Goal: Task Accomplishment & Management: Complete application form

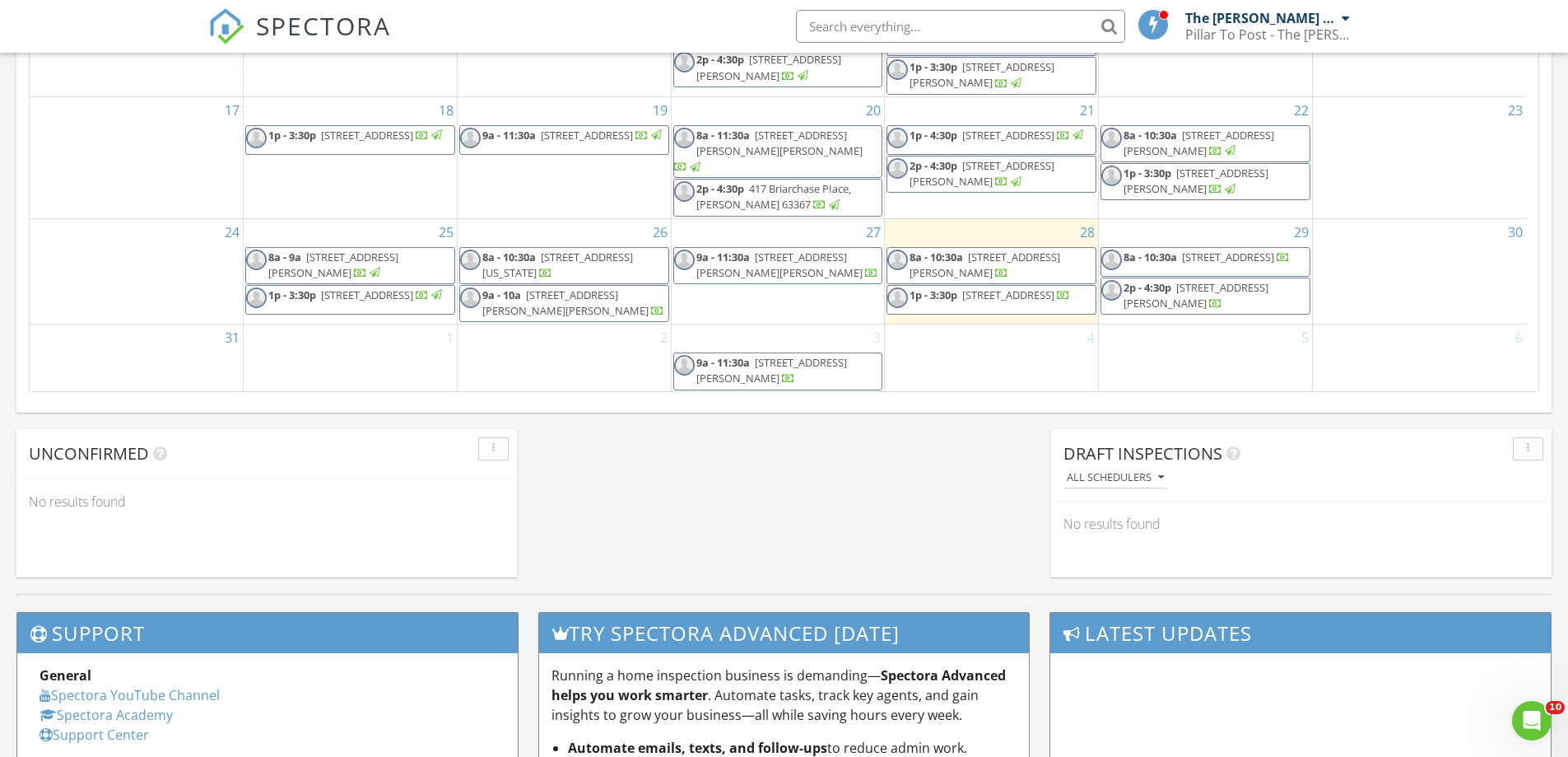
scroll to position [988, 0]
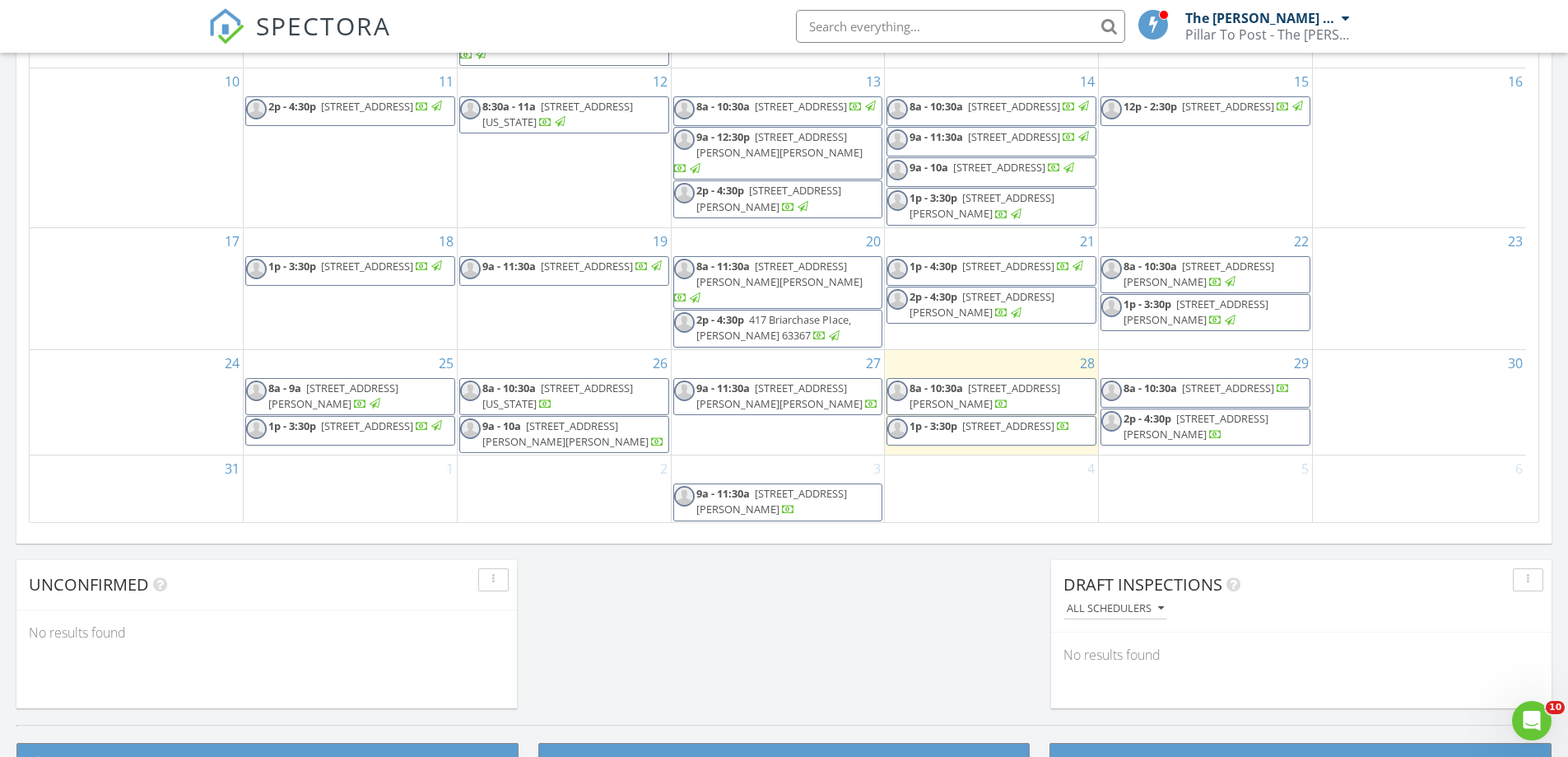
click at [1382, 420] on div "30" at bounding box center [1419, 402] width 214 height 105
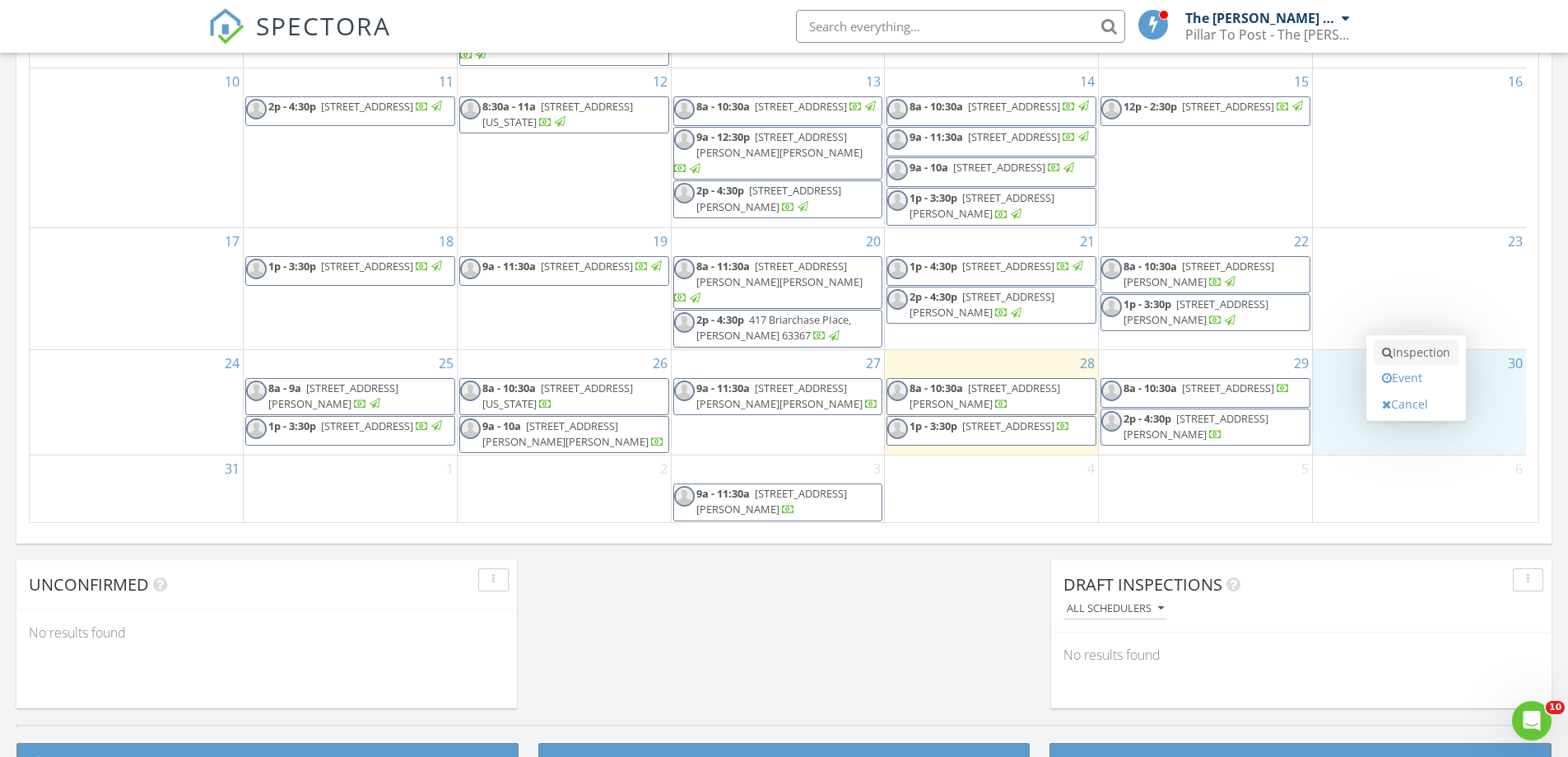
click at [1401, 352] on link "Inspection" at bounding box center [1416, 352] width 85 height 26
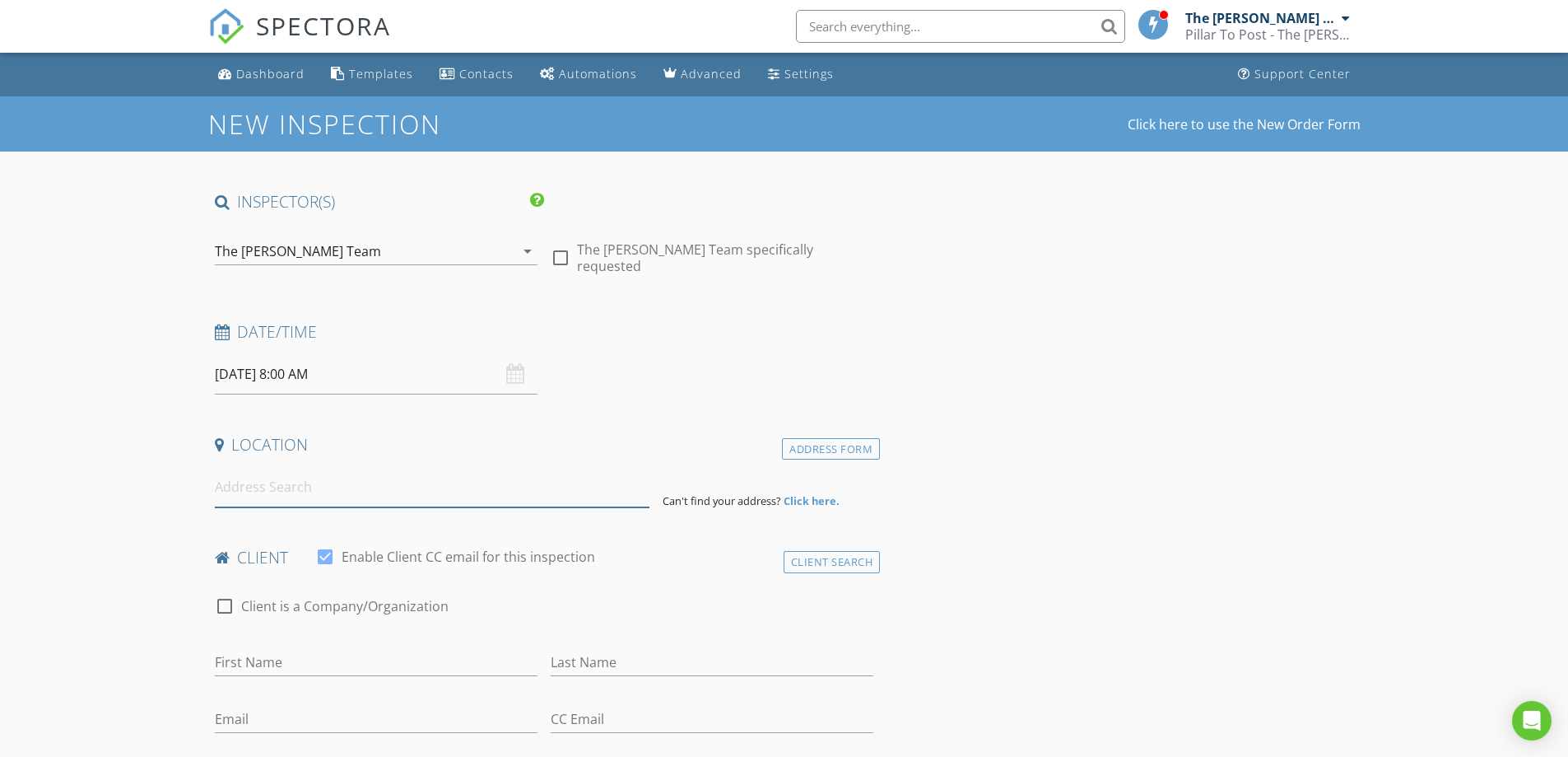
click at [292, 475] on input at bounding box center [432, 487] width 435 height 41
paste input "295 Cove Landing Drive, Wildwood, Missouri 63040"
type input "295 Cove Landing Drive, Wildwood, Grover, Missouri 63040, USA"
click at [357, 387] on input "08/30/2025 8:00 AM" at bounding box center [376, 374] width 323 height 41
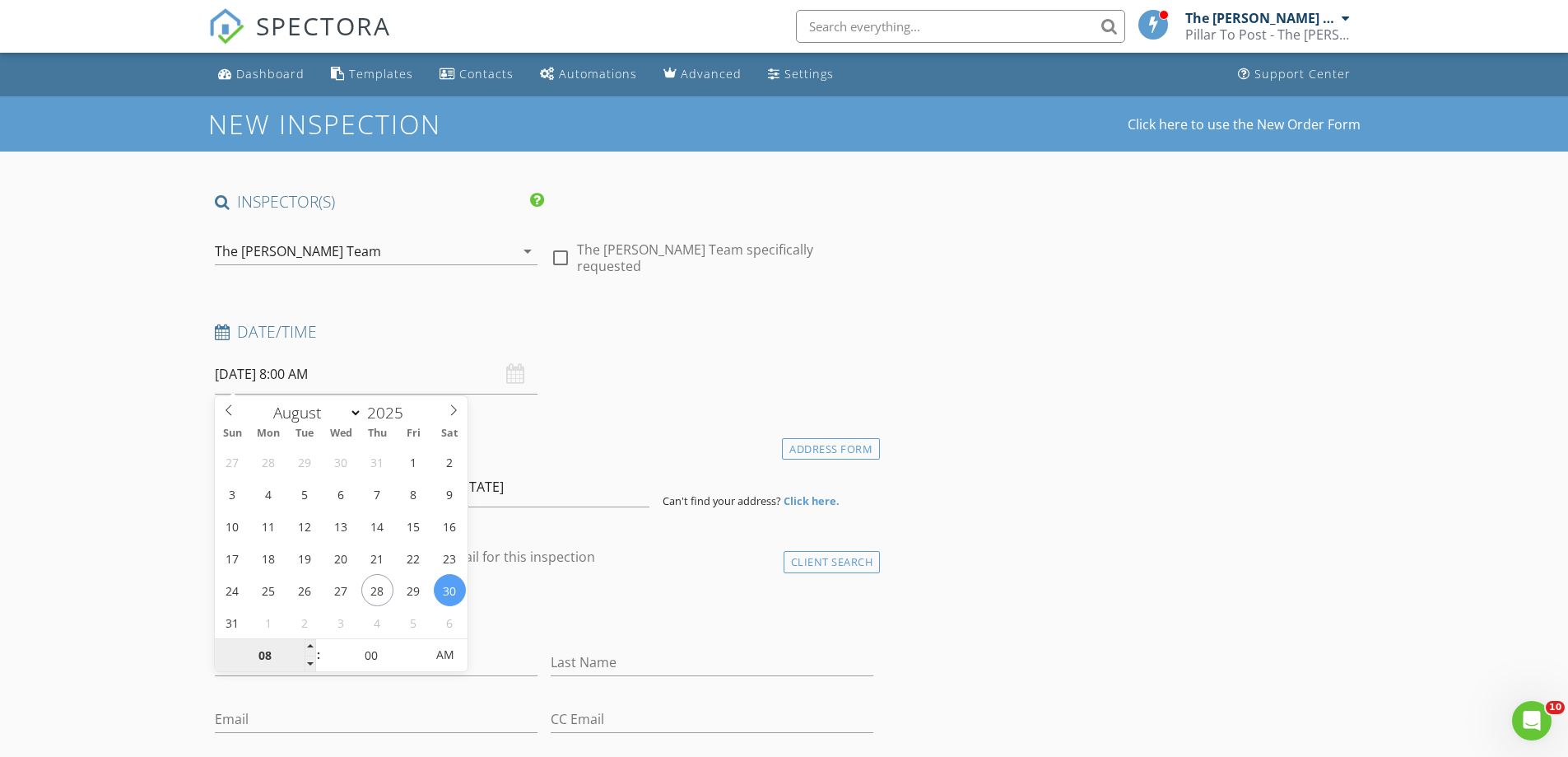
click at [303, 648] on input "08" at bounding box center [265, 655] width 102 height 33
type input "09"
type input "08/30/2025 9:00 AM"
click at [311, 648] on span at bounding box center [310, 647] width 12 height 16
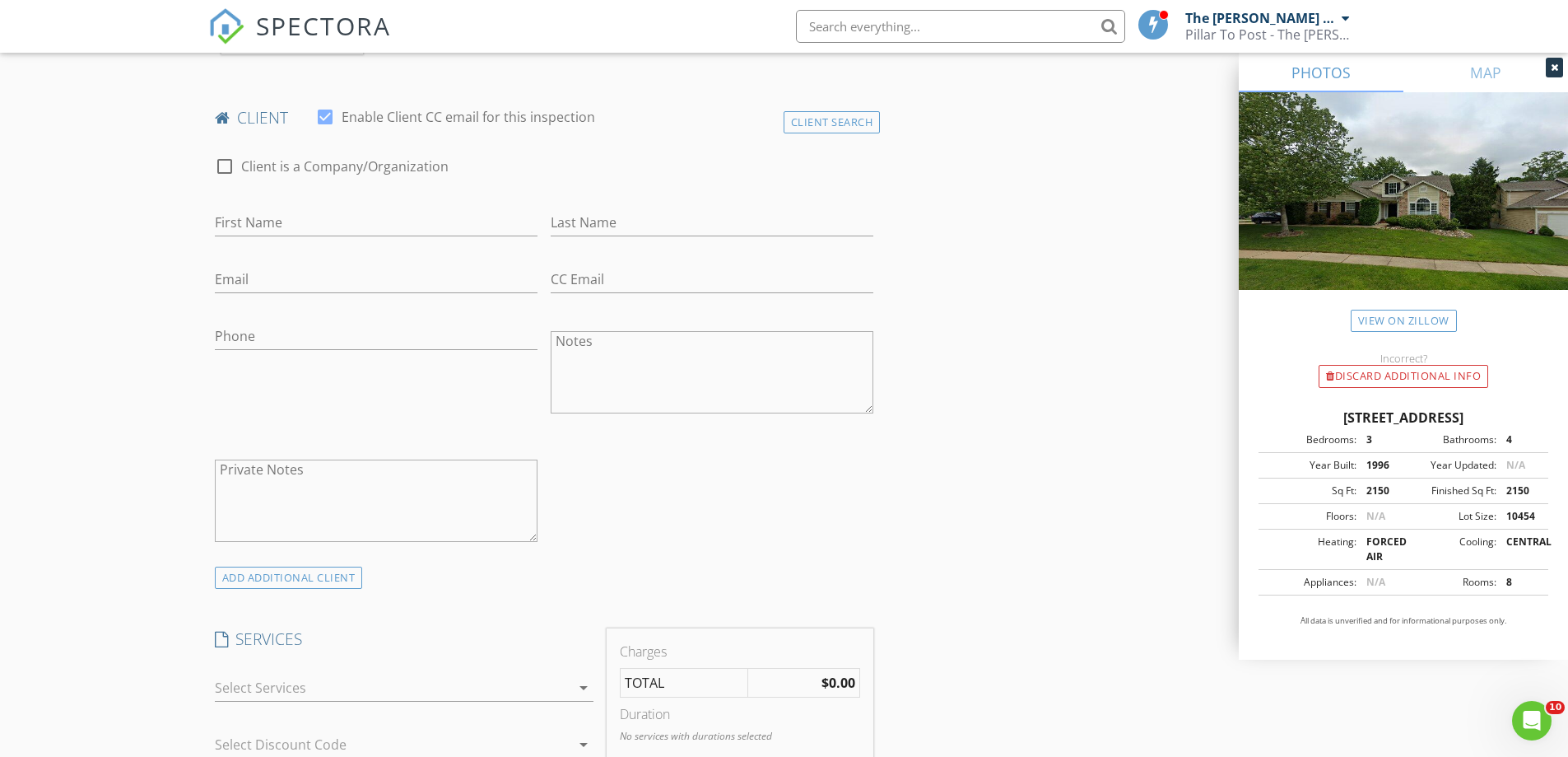
scroll to position [787, 0]
click at [849, 115] on div "Client Search" at bounding box center [832, 126] width 97 height 22
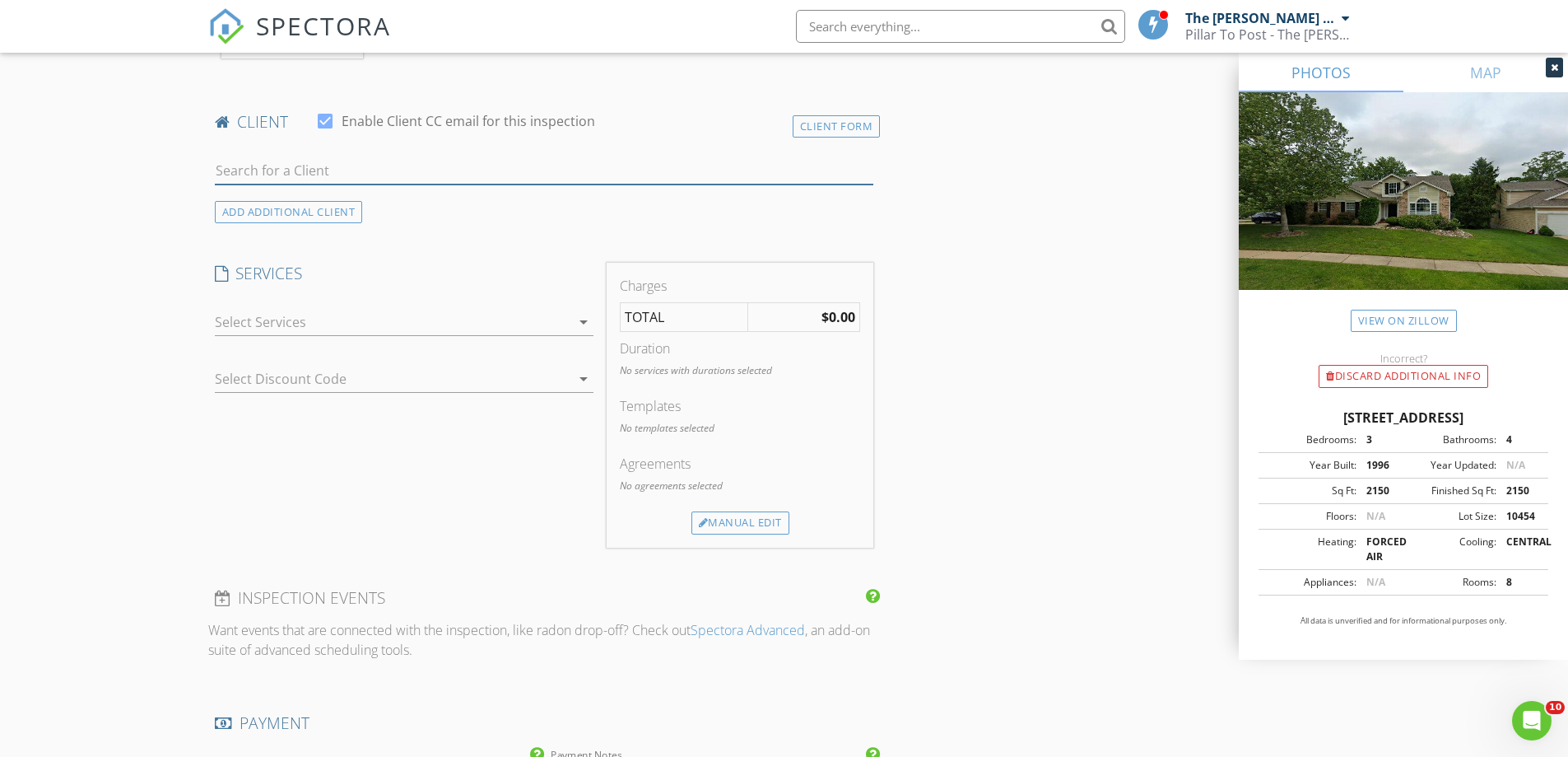
click at [469, 158] on input "text" at bounding box center [544, 171] width 659 height 27
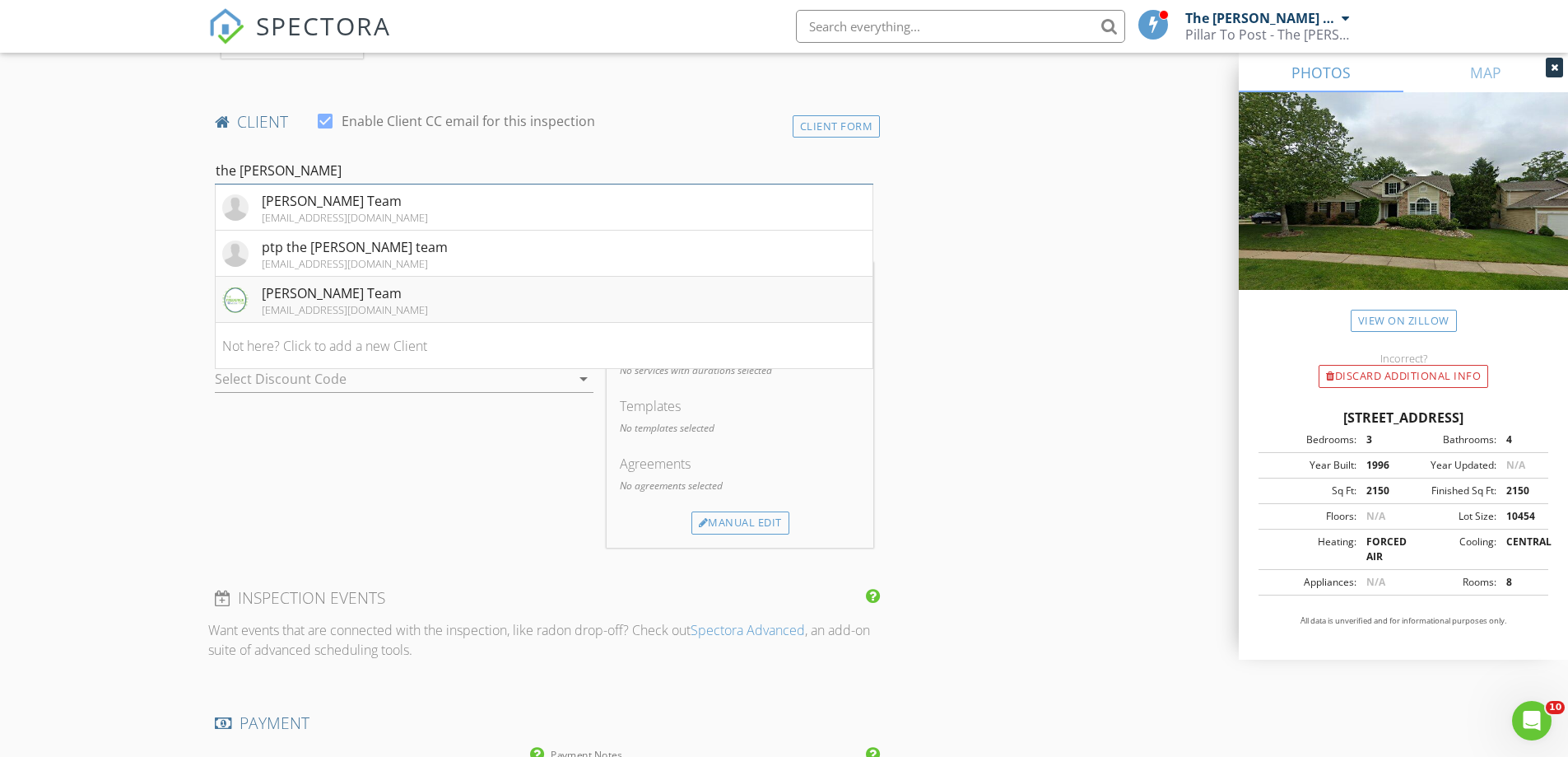
type input "the fred"
click at [268, 283] on div "Frederick Team" at bounding box center [345, 293] width 166 height 19
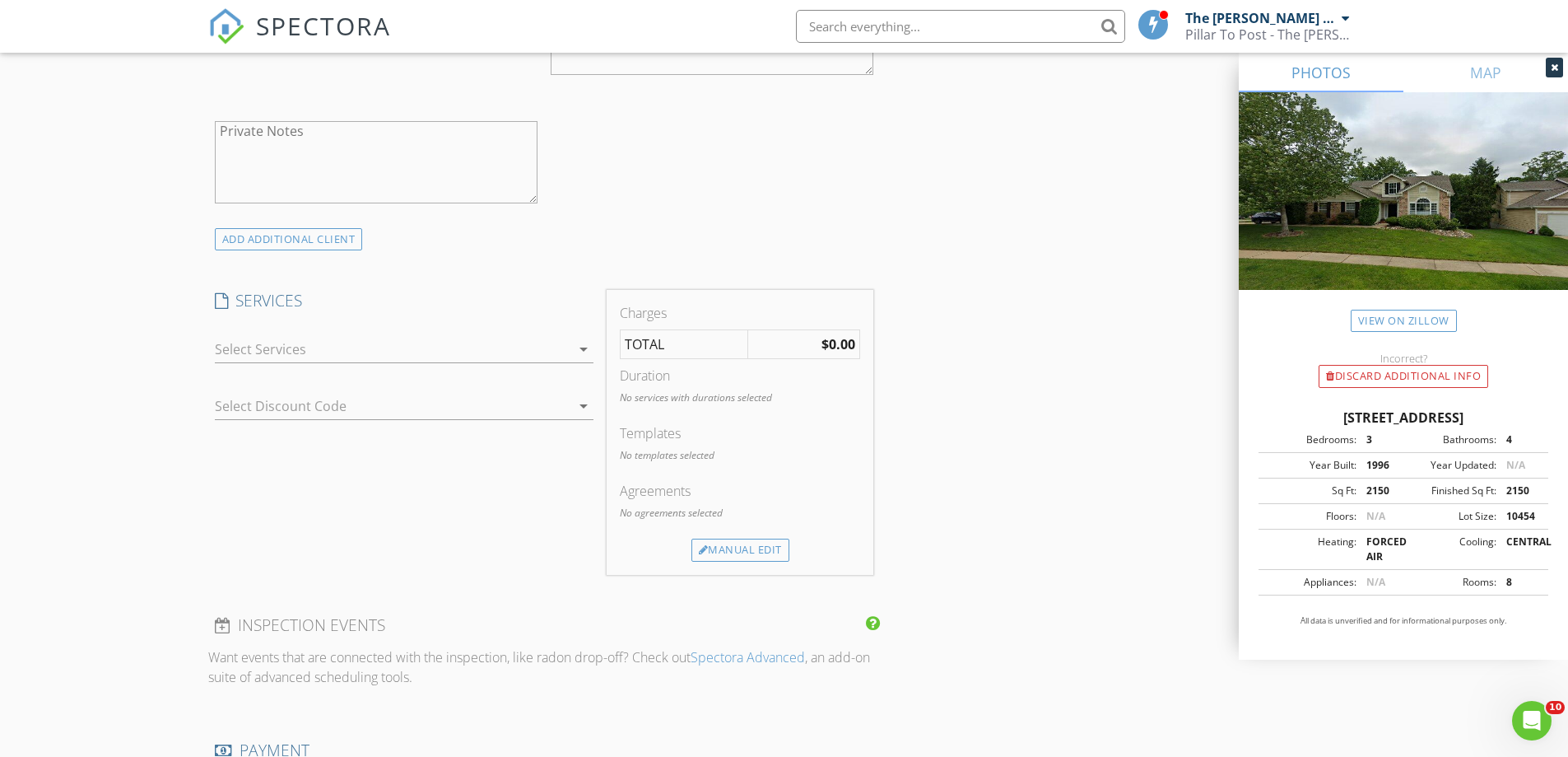
scroll to position [1199, 0]
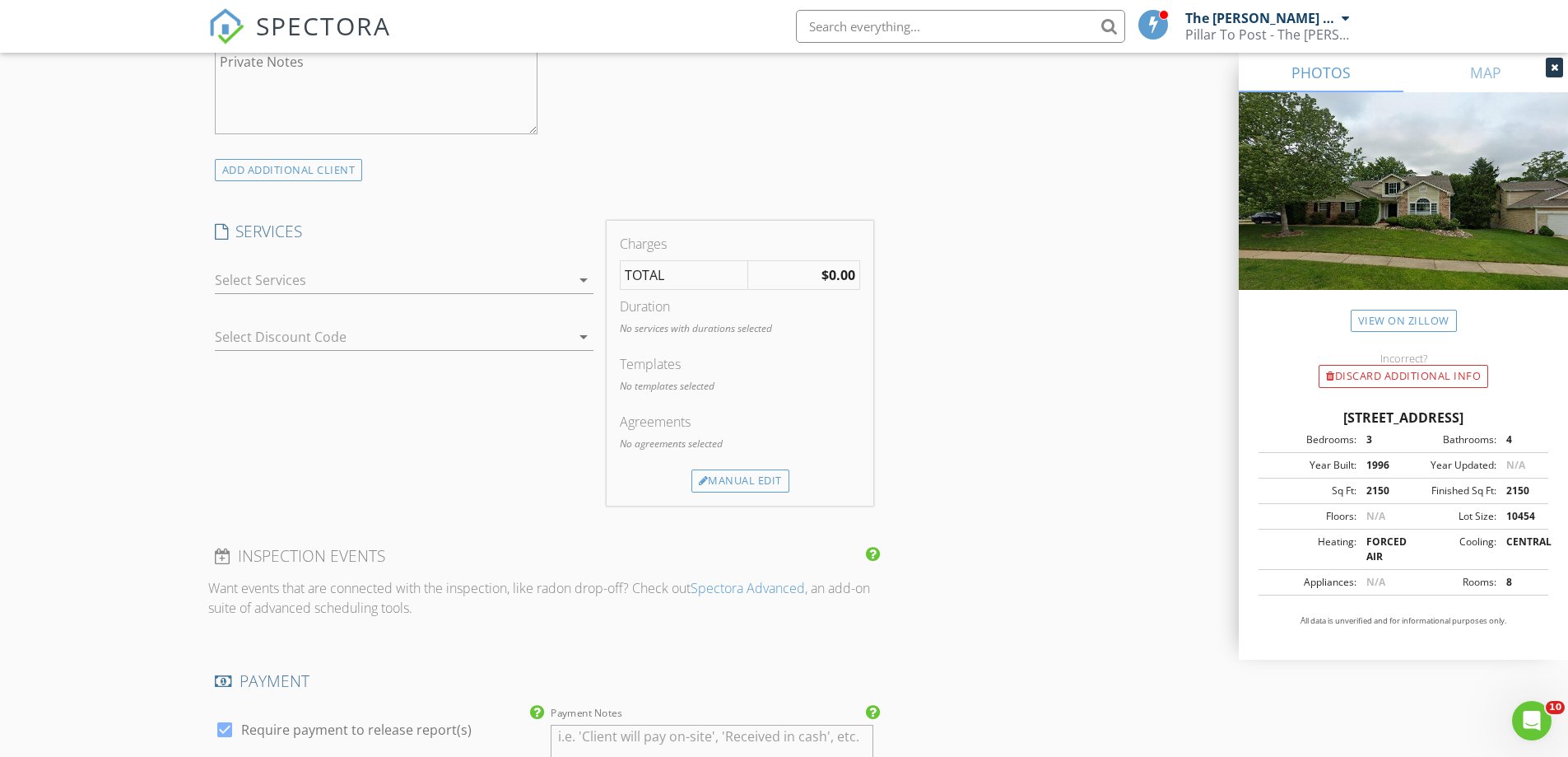
click at [291, 269] on div at bounding box center [392, 279] width 356 height 26
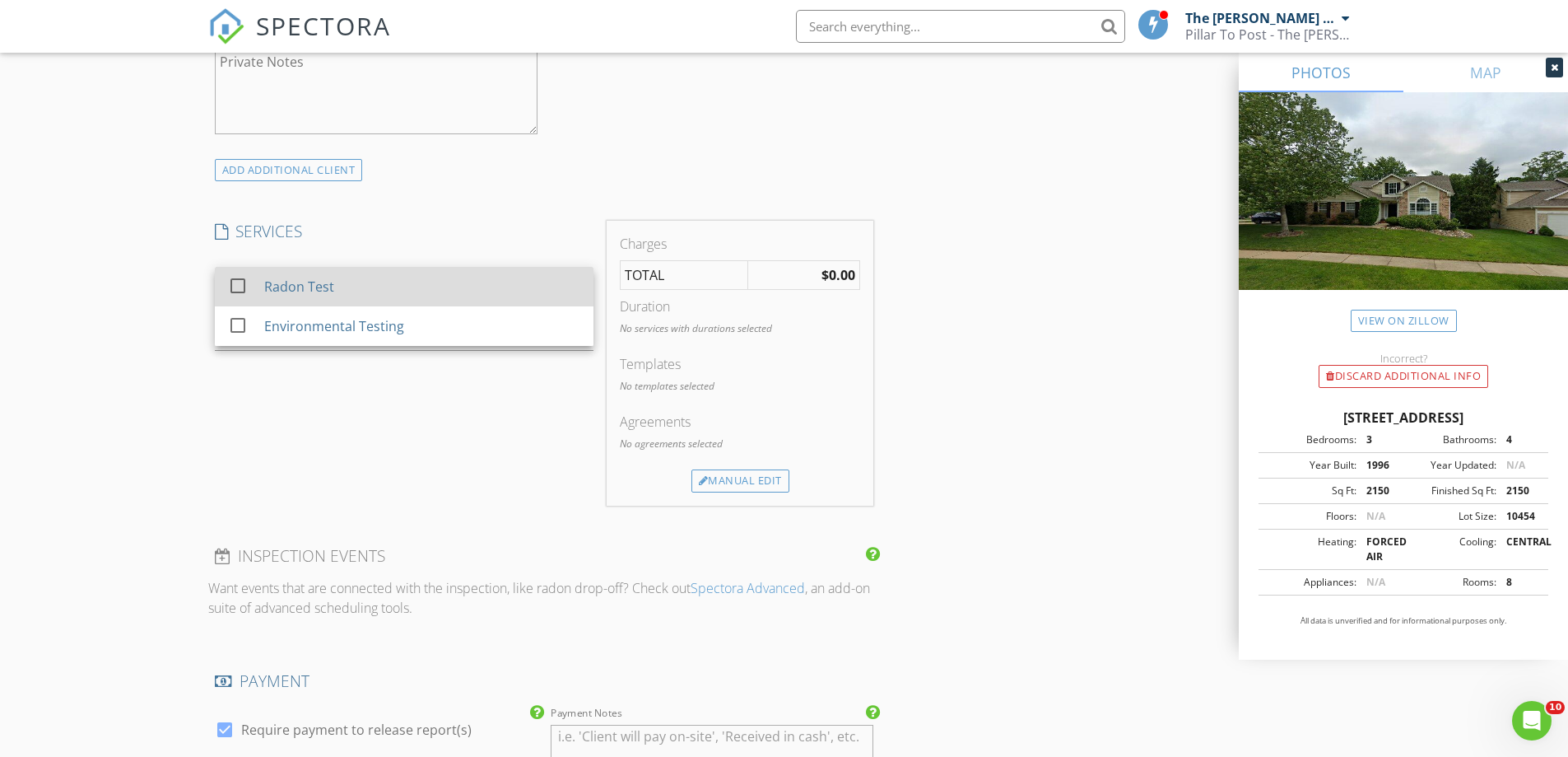
click at [302, 277] on div "Radon Test" at bounding box center [299, 286] width 70 height 19
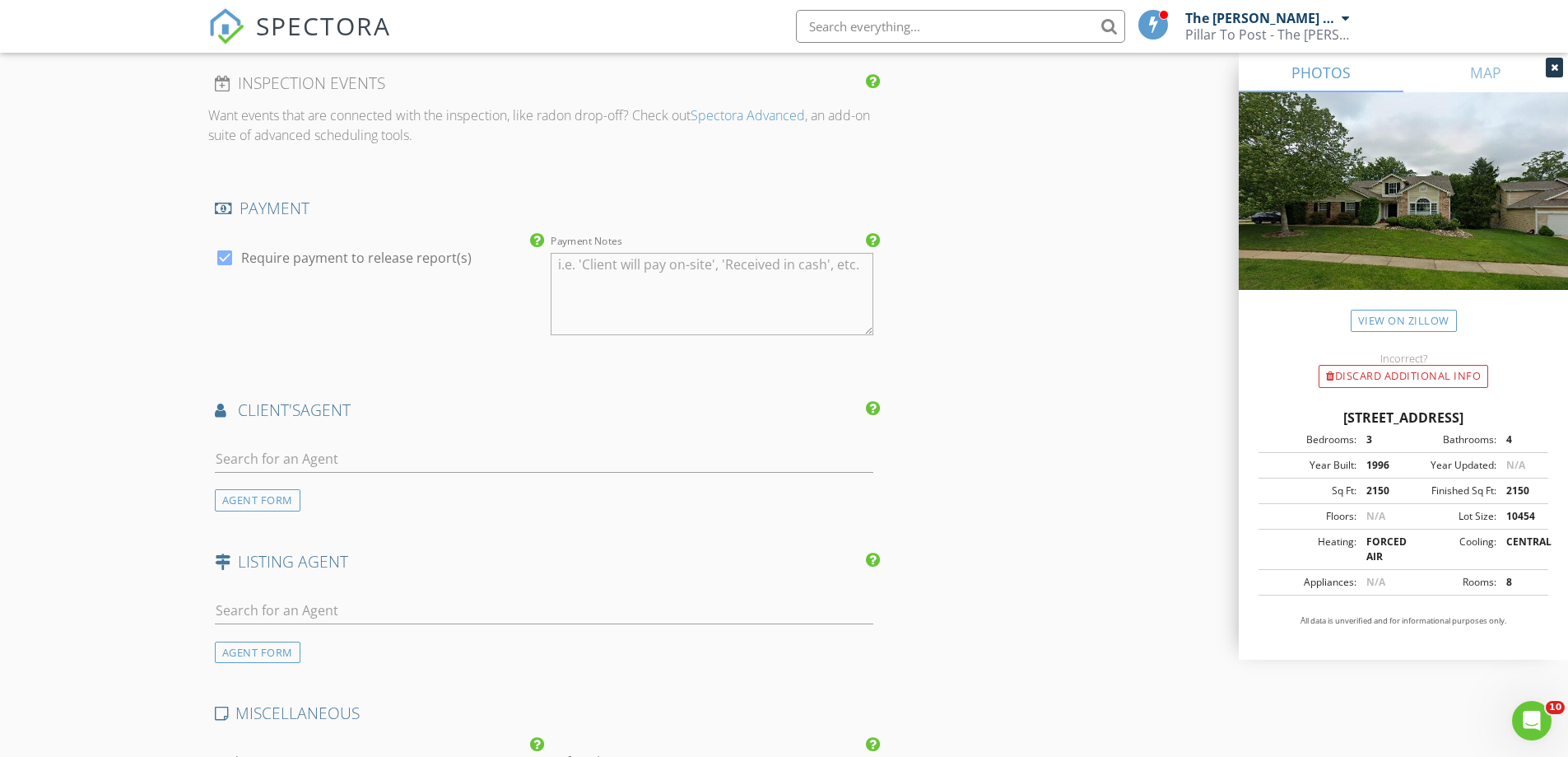
click at [306, 249] on label "Require payment to release report(s)" at bounding box center [357, 257] width 230 height 16
checkbox input "false"
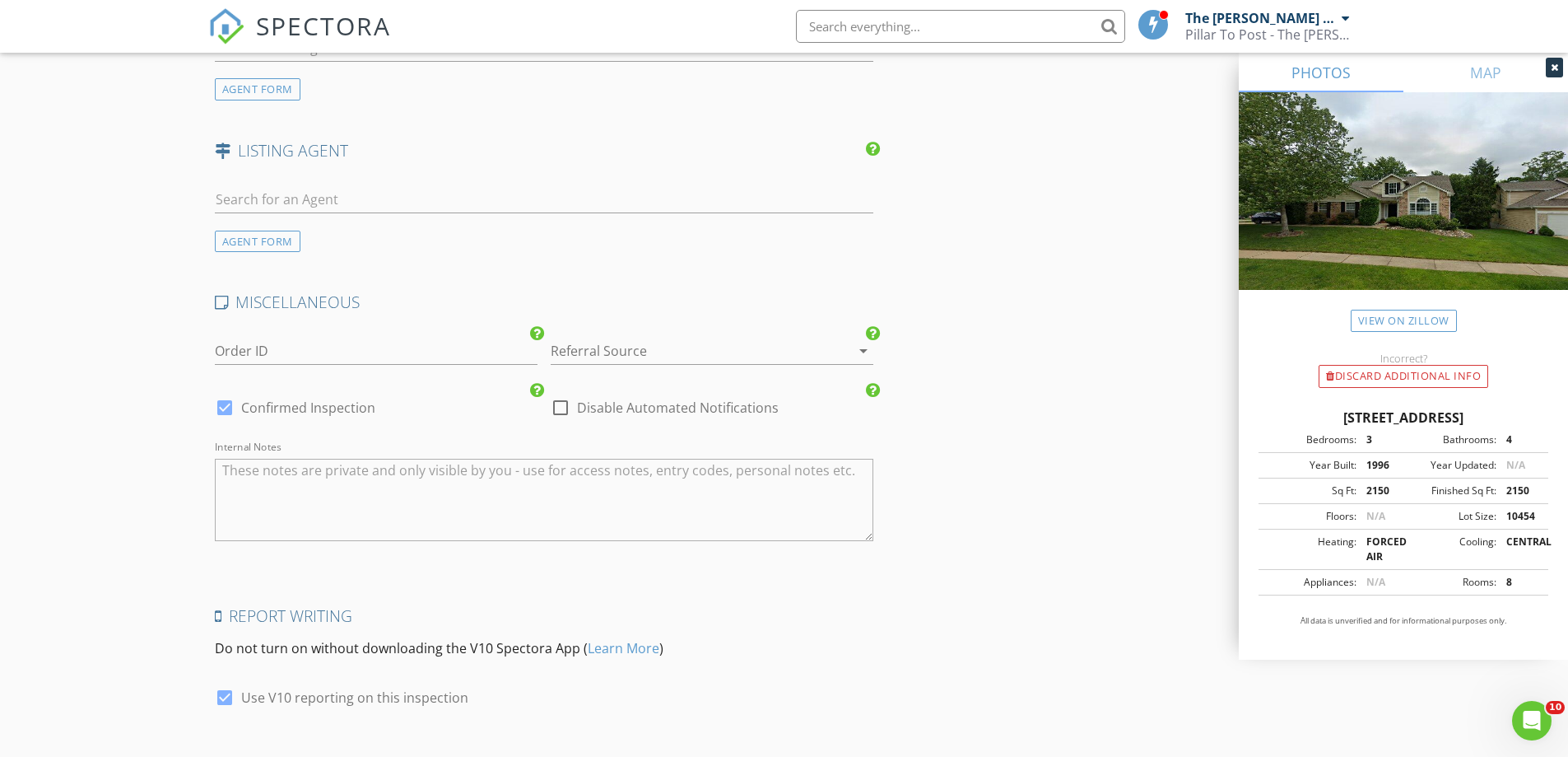
scroll to position [2105, 0]
click at [694, 398] on label "Disable Automated Notifications" at bounding box center [678, 406] width 202 height 16
checkbox input "true"
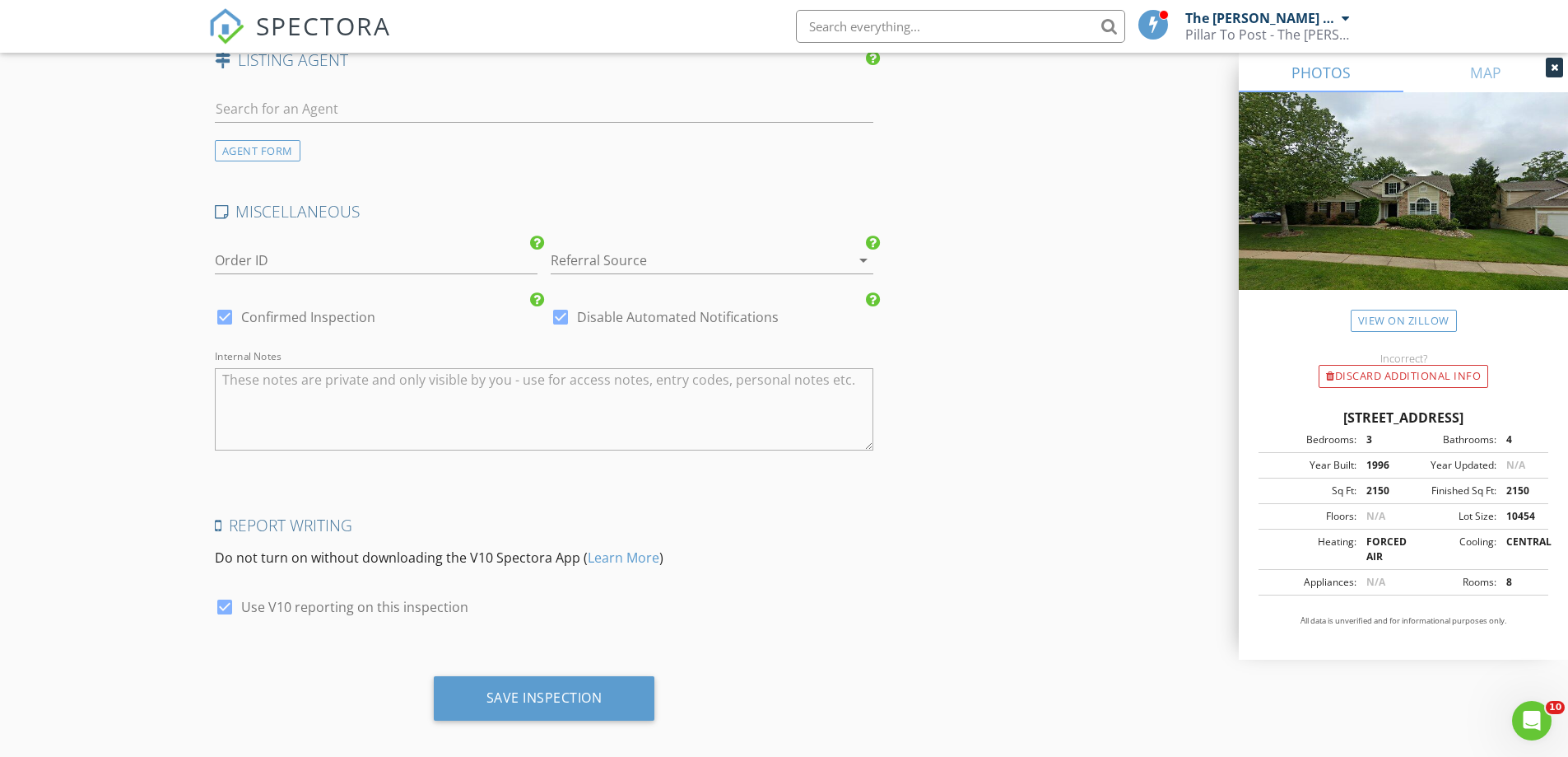
scroll to position [2195, 0]
click at [600, 688] on div "Save Inspection" at bounding box center [544, 696] width 116 height 16
